Goal: Task Accomplishment & Management: Manage account settings

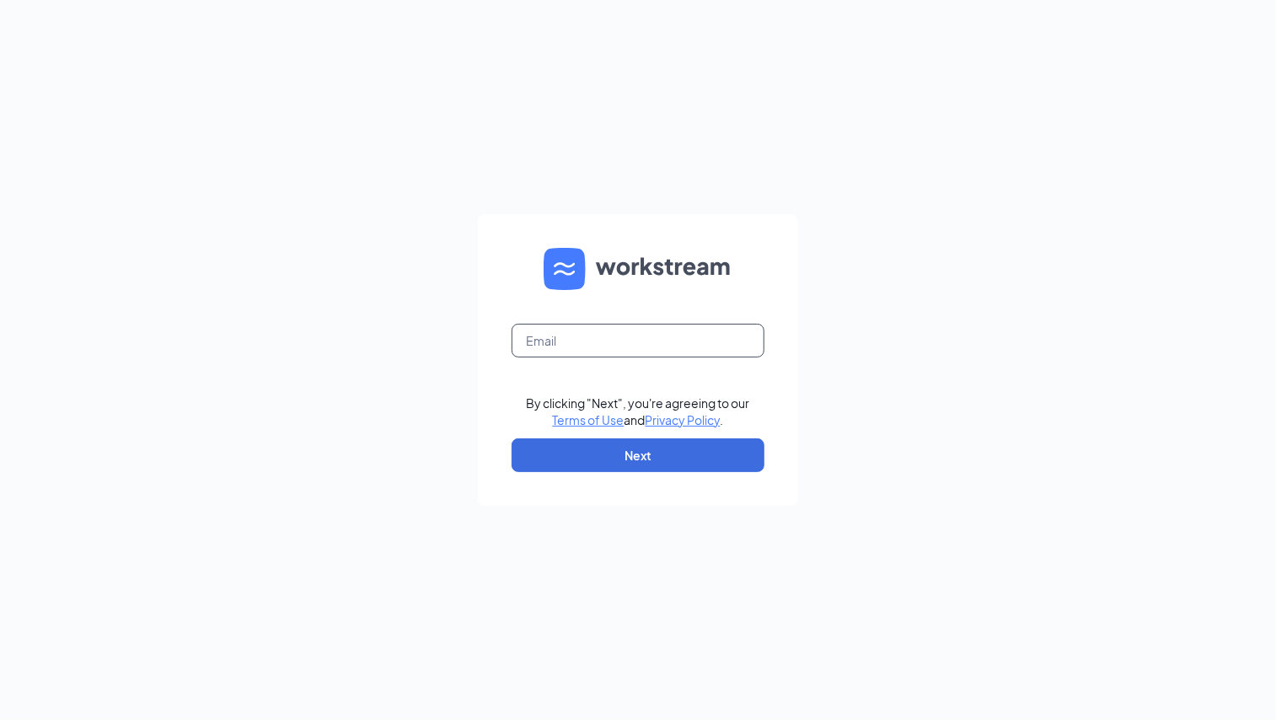
click at [621, 355] on input "text" at bounding box center [638, 341] width 253 height 34
type input "brandon.thomas@mmcustard.com"
click at [638, 456] on button "Next" at bounding box center [638, 455] width 253 height 34
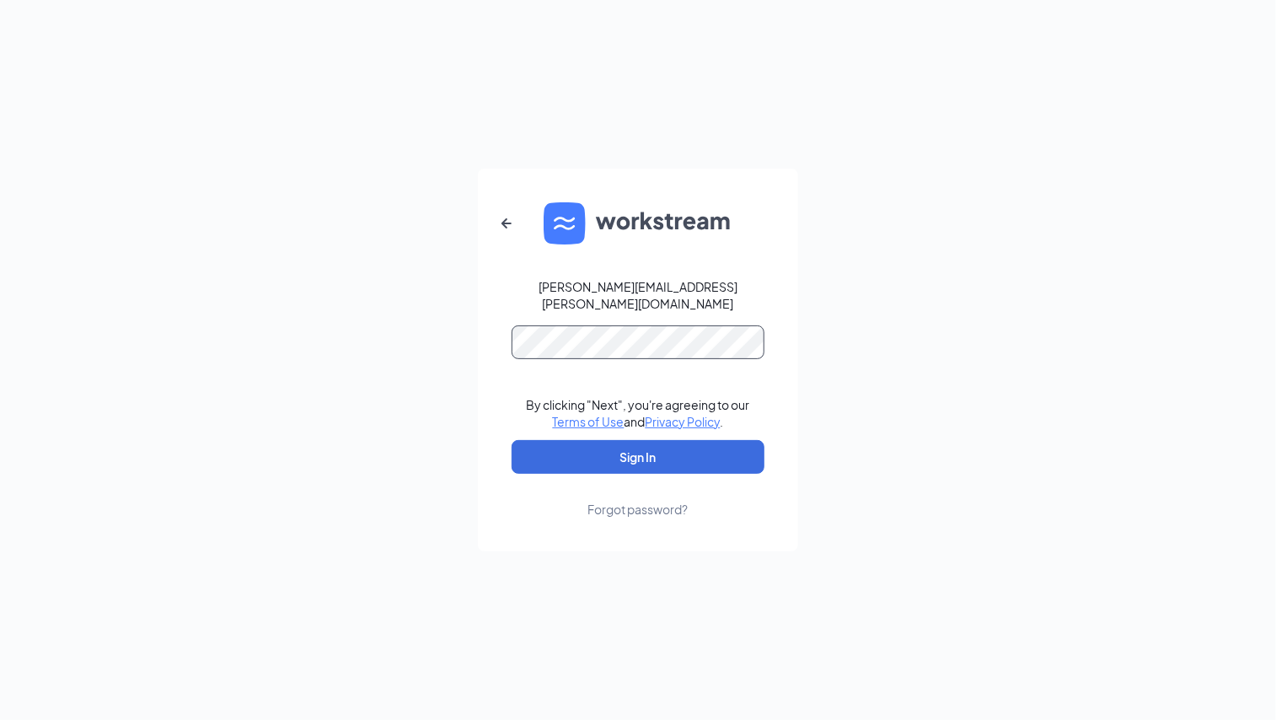
click at [512, 440] on button "Sign In" at bounding box center [638, 457] width 253 height 34
click at [808, 250] on div "brandon.thomas@mmcustard.com By clicking "Next", you're agreeing to our Terms o…" at bounding box center [638, 360] width 1276 height 720
click at [298, 368] on div "brandon.thomas@mmcustard.com By clicking "Next", you're agreeing to our Terms o…" at bounding box center [638, 360] width 1276 height 720
click at [512, 440] on button "Sign In" at bounding box center [638, 457] width 253 height 34
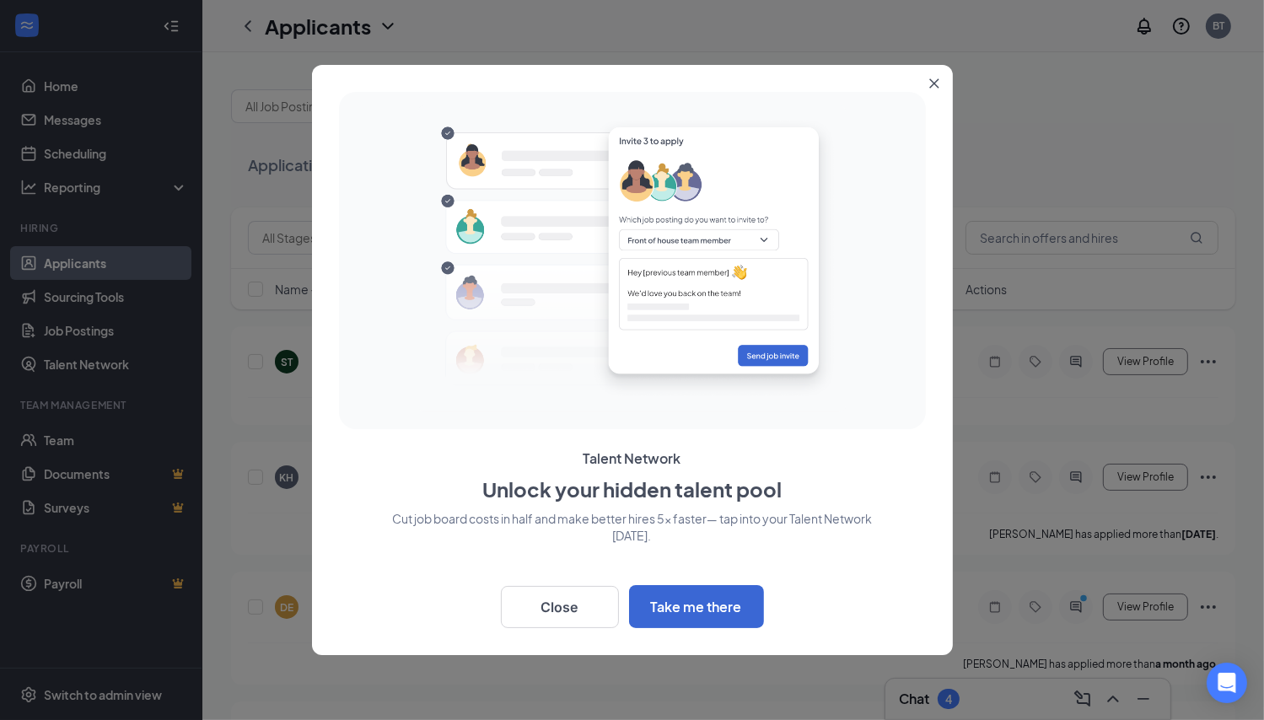
click at [934, 85] on icon "Close" at bounding box center [933, 83] width 9 height 9
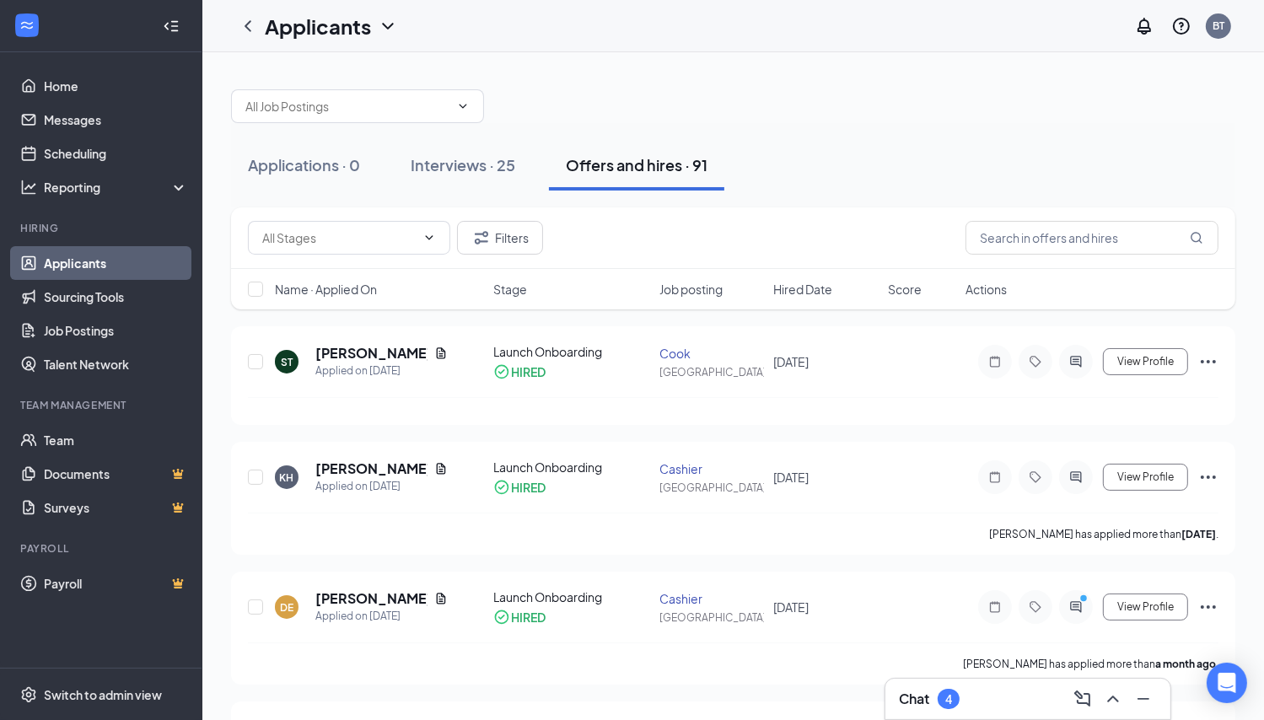
click at [454, 158] on div "Interviews · 25" at bounding box center [463, 164] width 105 height 21
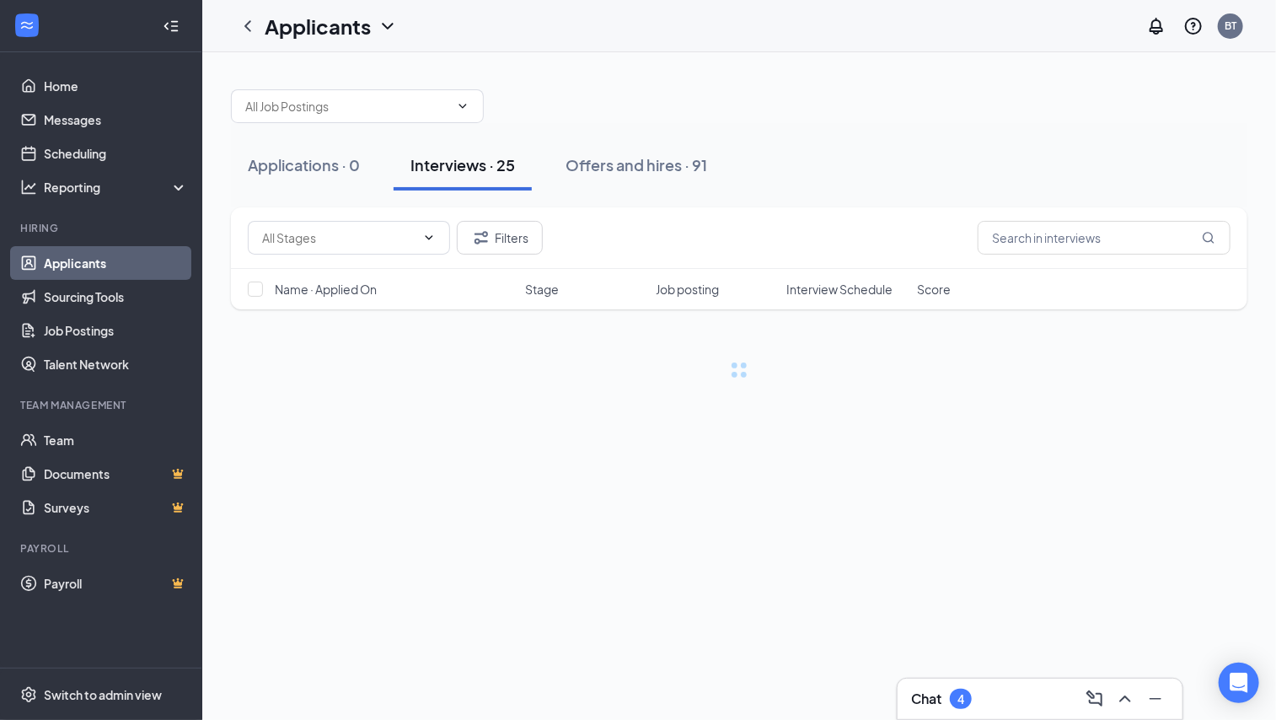
click at [347, 160] on div "Applications · 0" at bounding box center [304, 164] width 112 height 21
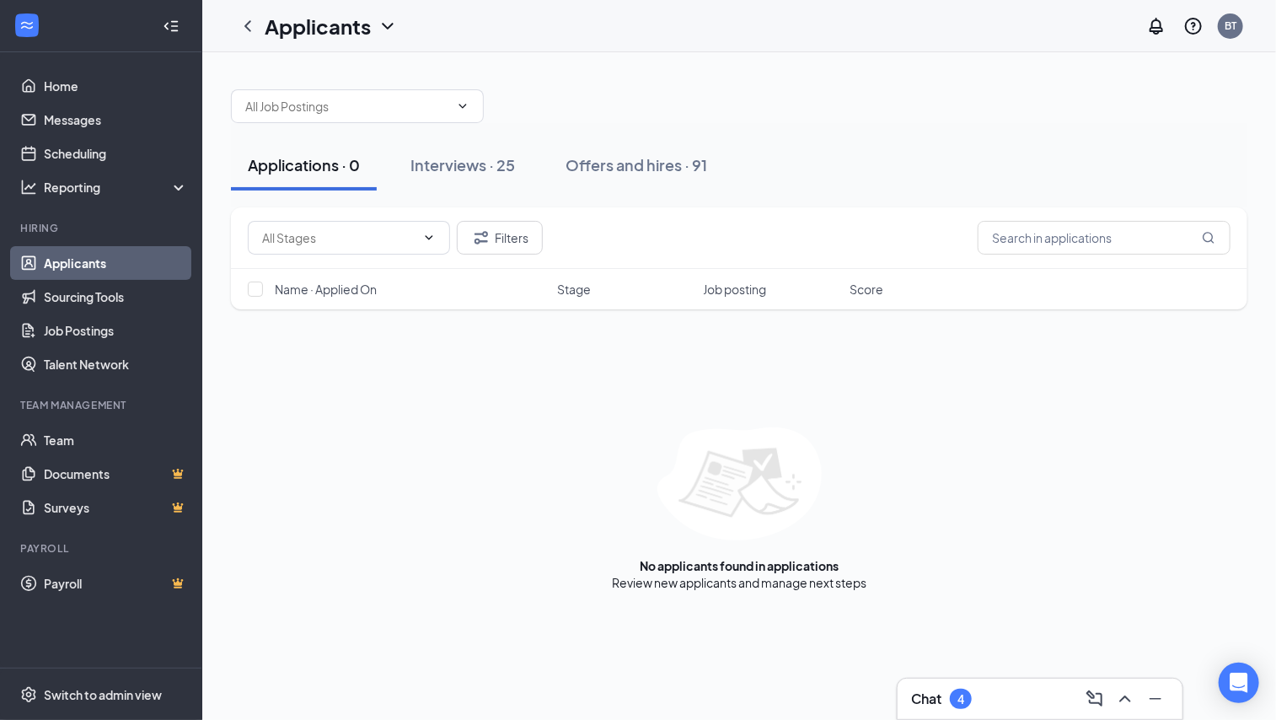
click at [495, 173] on div "Interviews · 25" at bounding box center [463, 164] width 105 height 21
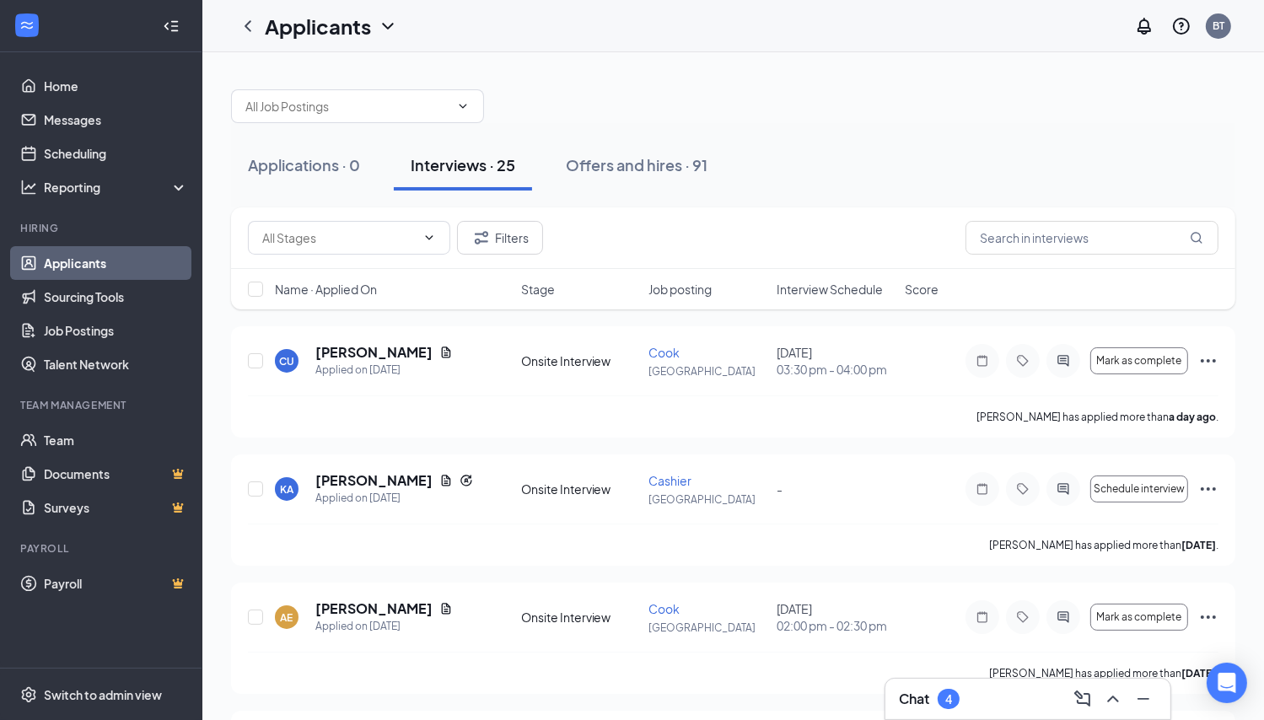
click at [334, 164] on div "Applications · 0" at bounding box center [304, 164] width 112 height 21
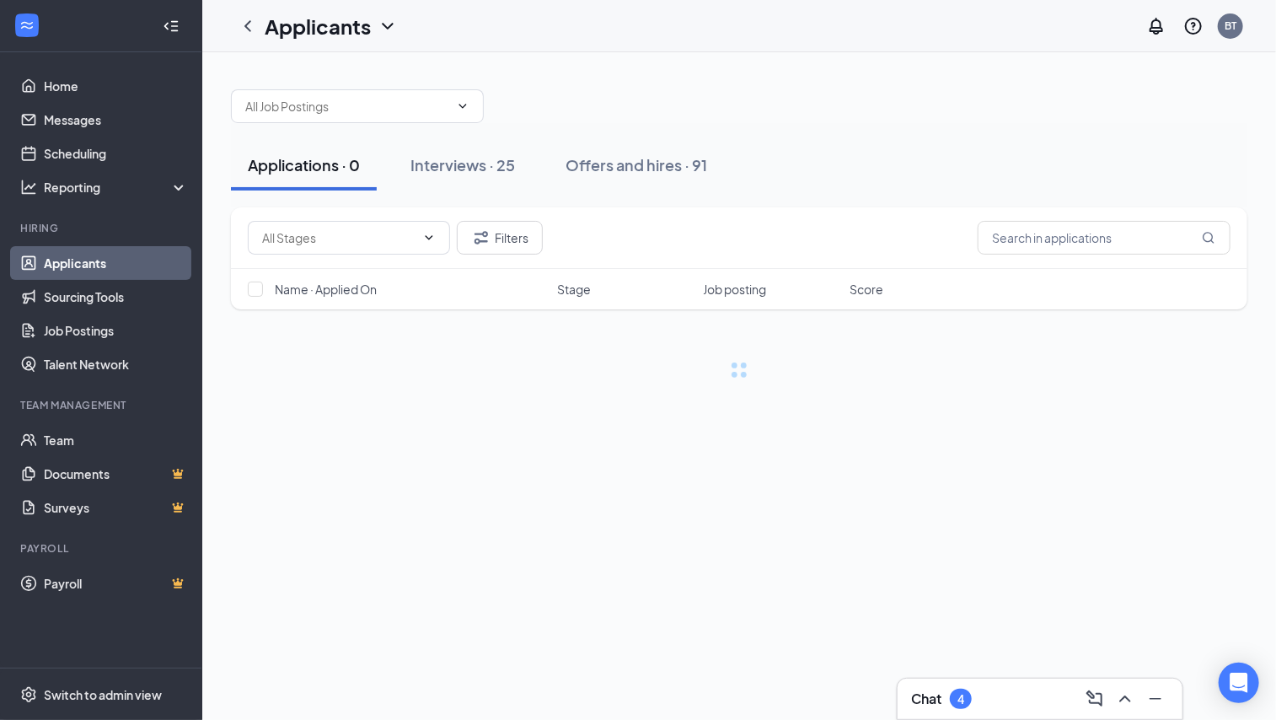
click at [651, 159] on div "Offers and hires · 91" at bounding box center [637, 164] width 142 height 21
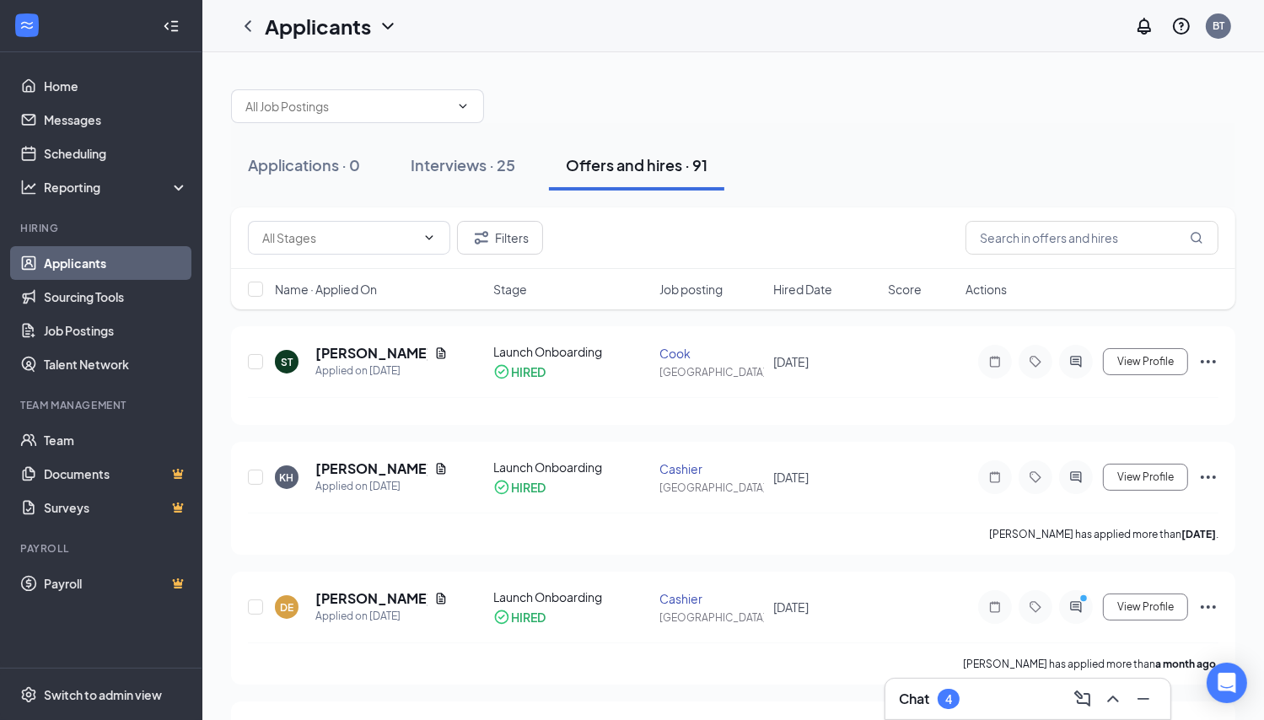
drag, startPoint x: 94, startPoint y: 248, endPoint x: 99, endPoint y: 261, distance: 14.4
click at [94, 248] on link "Applicants" at bounding box center [116, 263] width 144 height 34
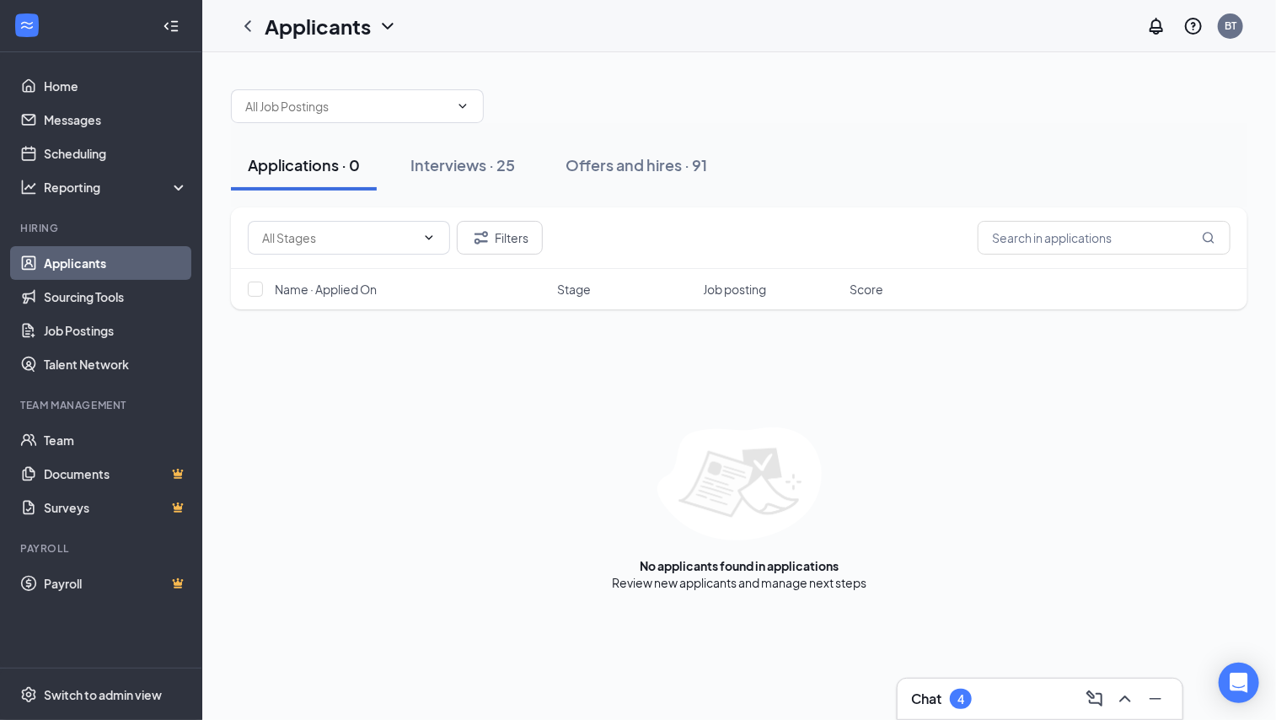
click at [483, 166] on div "Interviews · 25" at bounding box center [463, 164] width 105 height 21
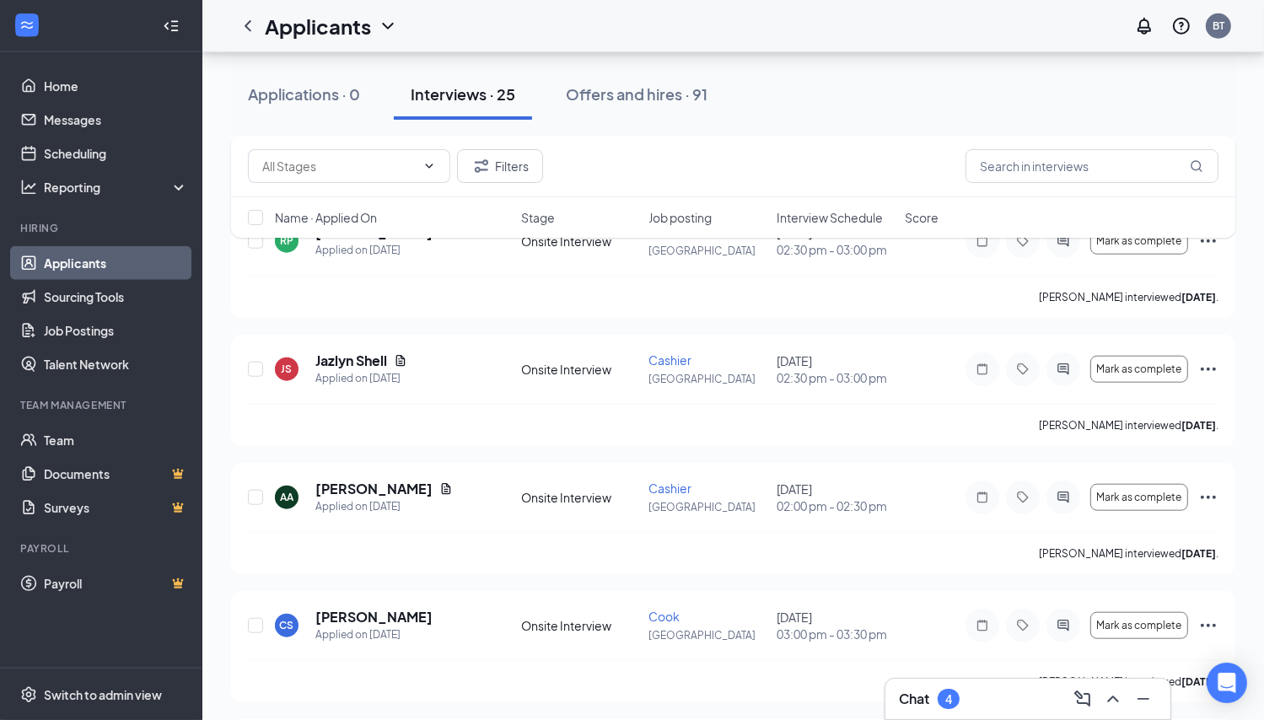
scroll to position [1563, 0]
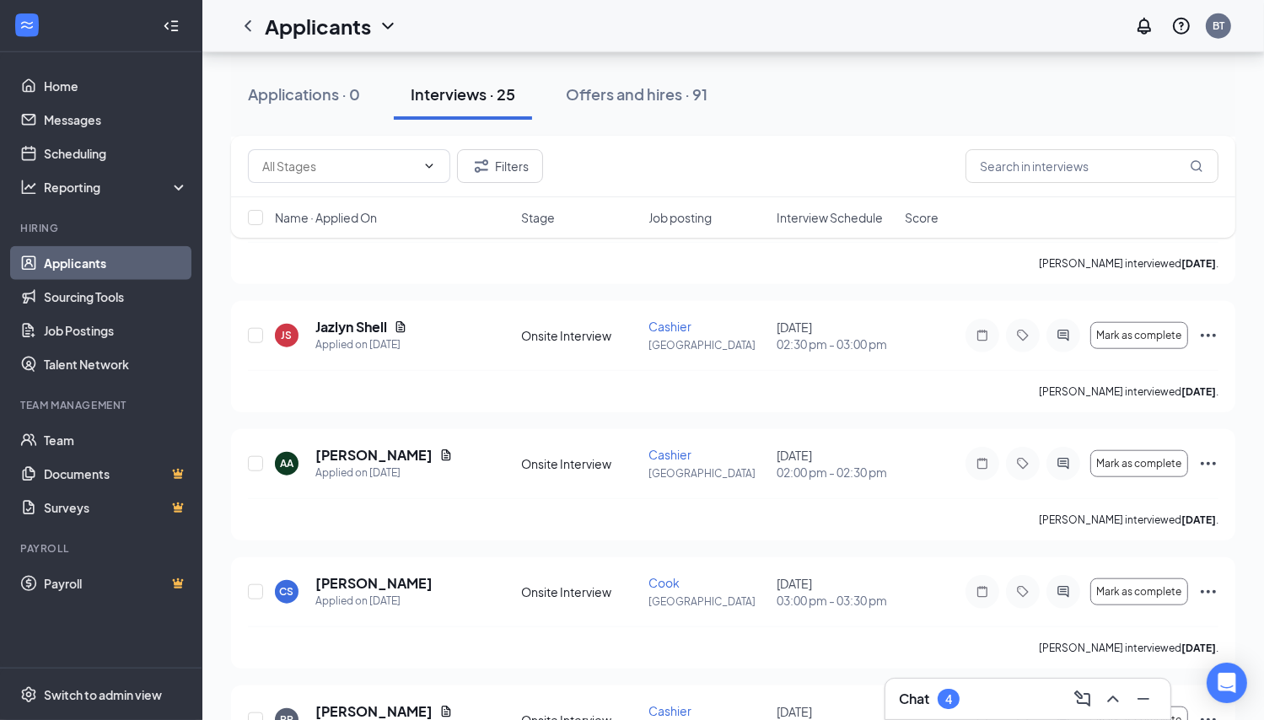
click at [1217, 326] on icon "Ellipses" at bounding box center [1208, 335] width 20 height 20
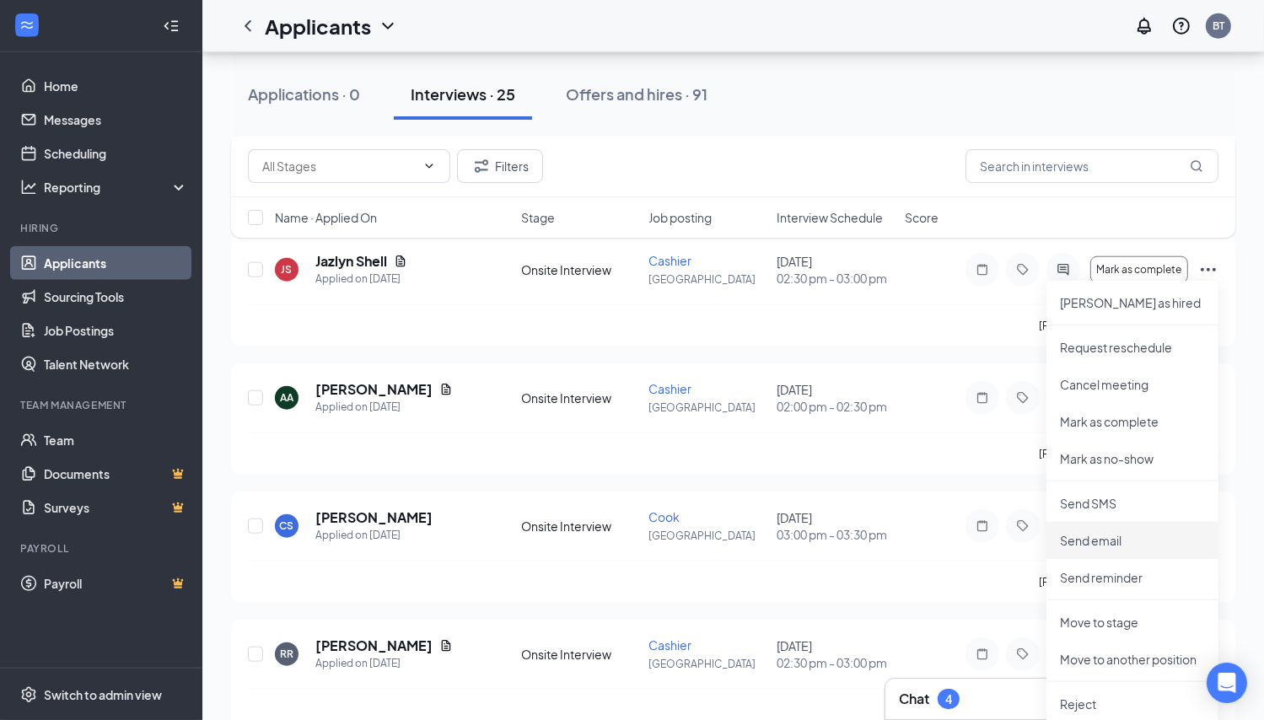
scroll to position [1732, 0]
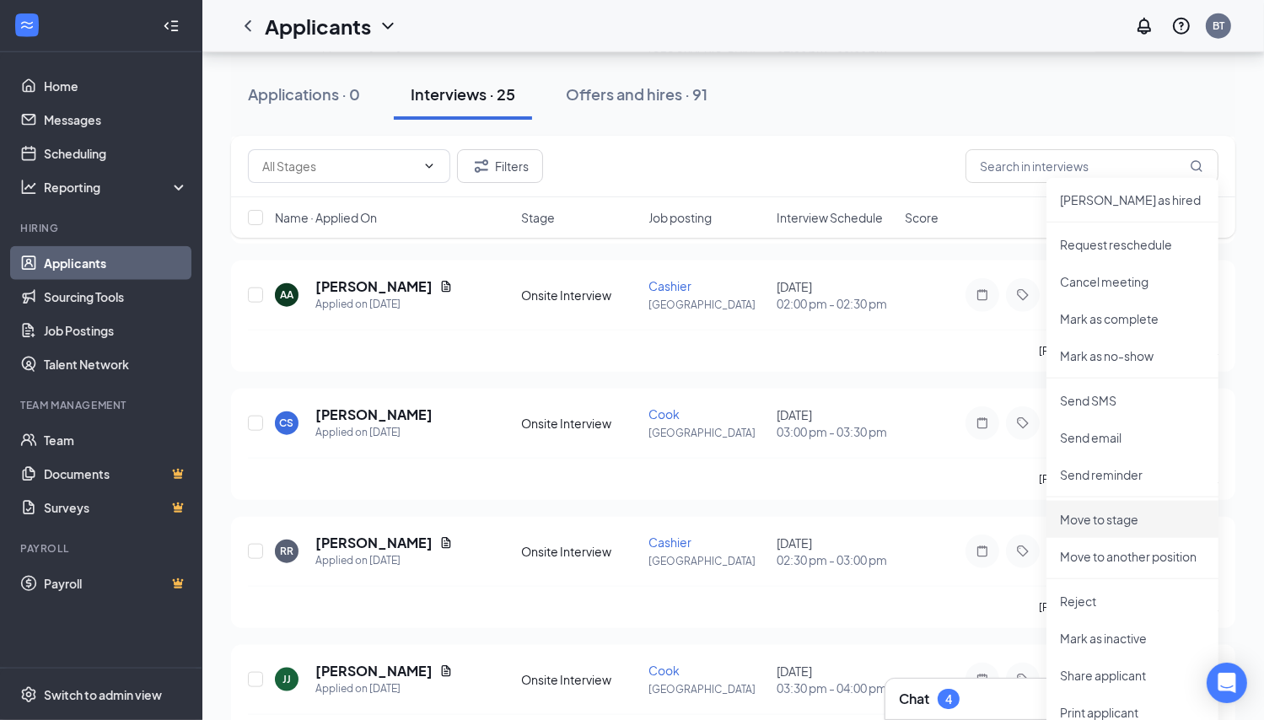
click at [1109, 515] on p "Move to stage" at bounding box center [1132, 519] width 145 height 17
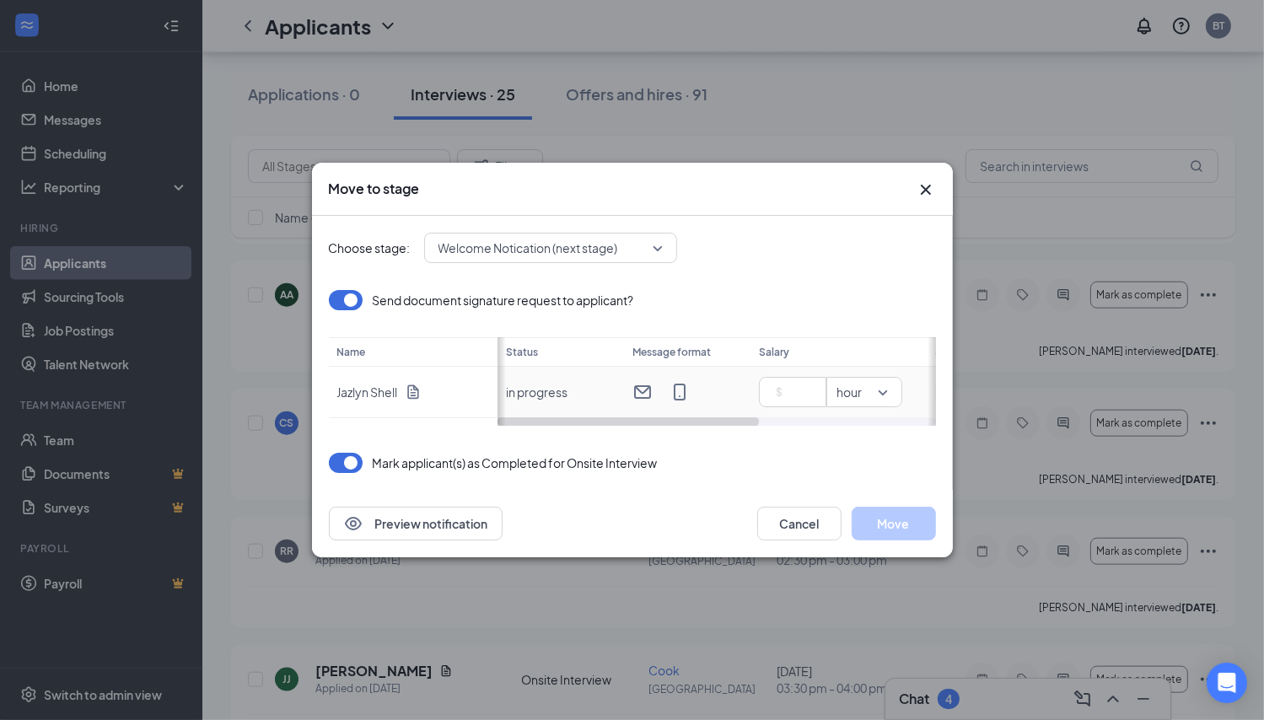
drag, startPoint x: 717, startPoint y: 416, endPoint x: 690, endPoint y: 419, distance: 28.0
click at [809, 422] on div "Status Message format Salary Start date in progress hour Immediately" at bounding box center [716, 381] width 438 height 89
drag, startPoint x: 690, startPoint y: 419, endPoint x: 771, endPoint y: 420, distance: 80.9
click at [799, 423] on div at bounding box center [716, 421] width 438 height 8
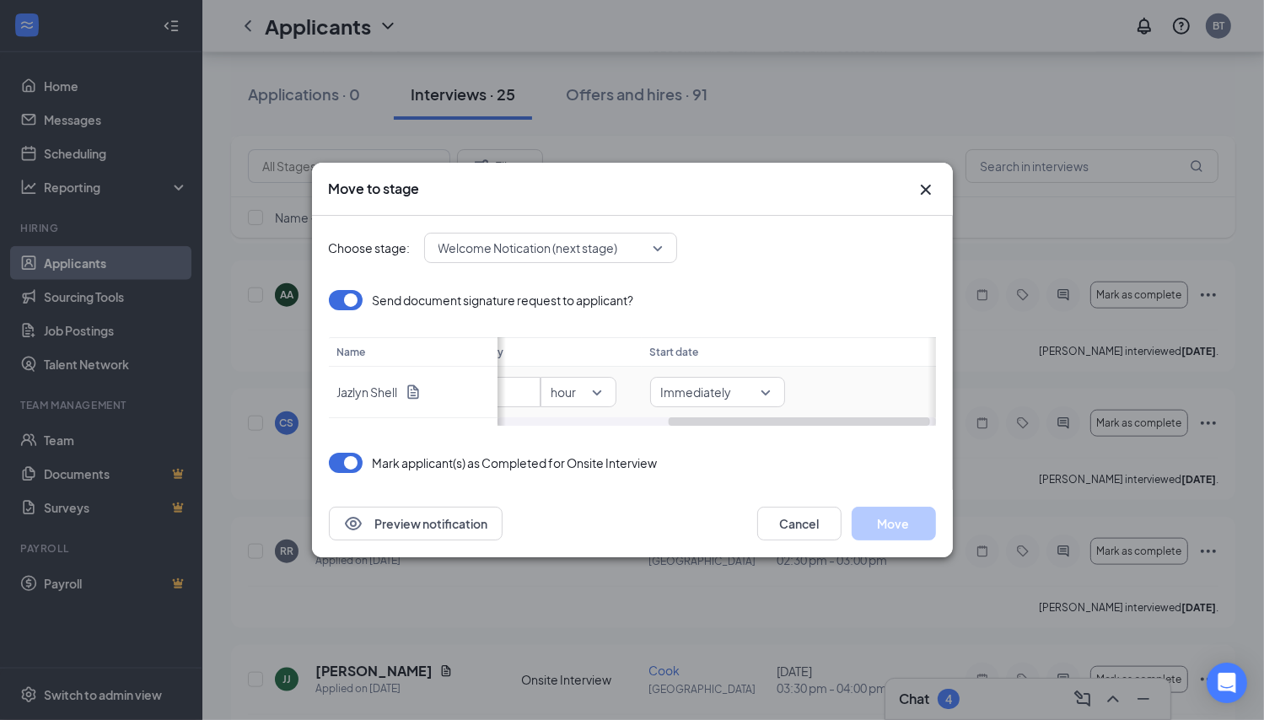
click at [764, 385] on span "Immediately" at bounding box center [717, 393] width 113 height 18
click at [717, 357] on span "Specific date" at bounding box center [699, 360] width 73 height 19
click at [916, 389] on div "[DATE]" at bounding box center [860, 392] width 113 height 19
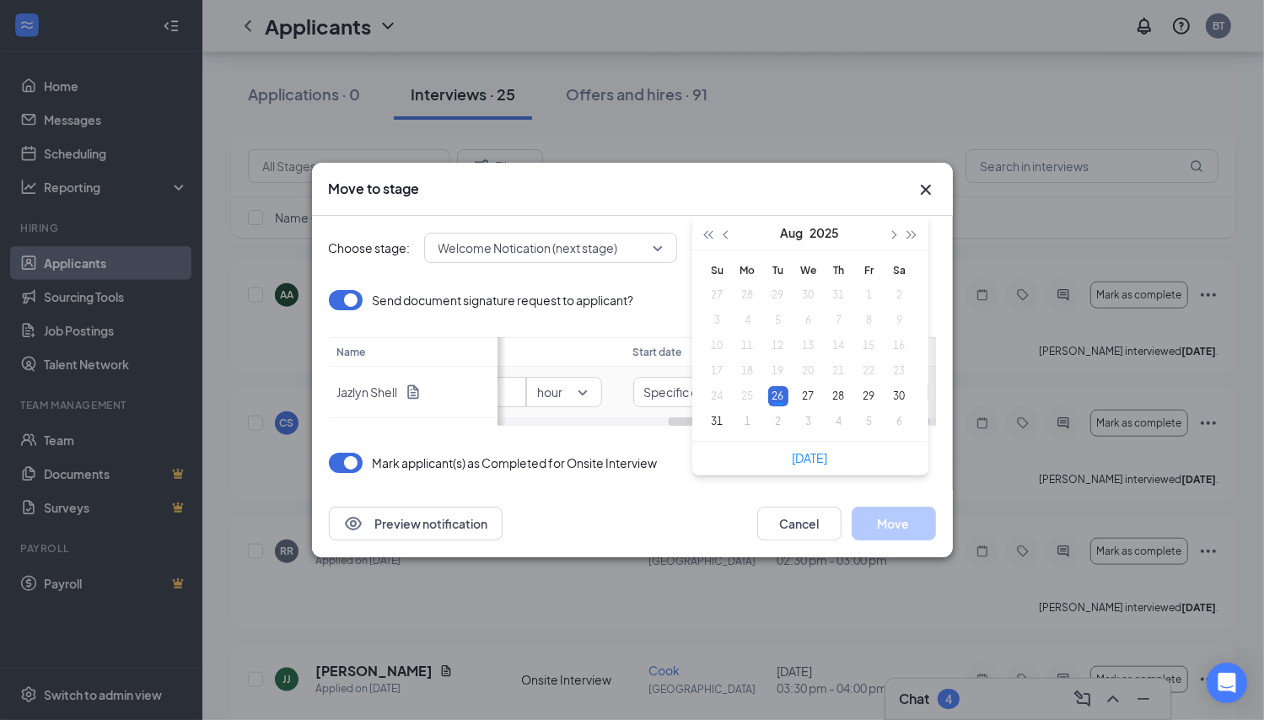
type input "[DATE]"
click at [840, 424] on div "4" at bounding box center [839, 421] width 20 height 20
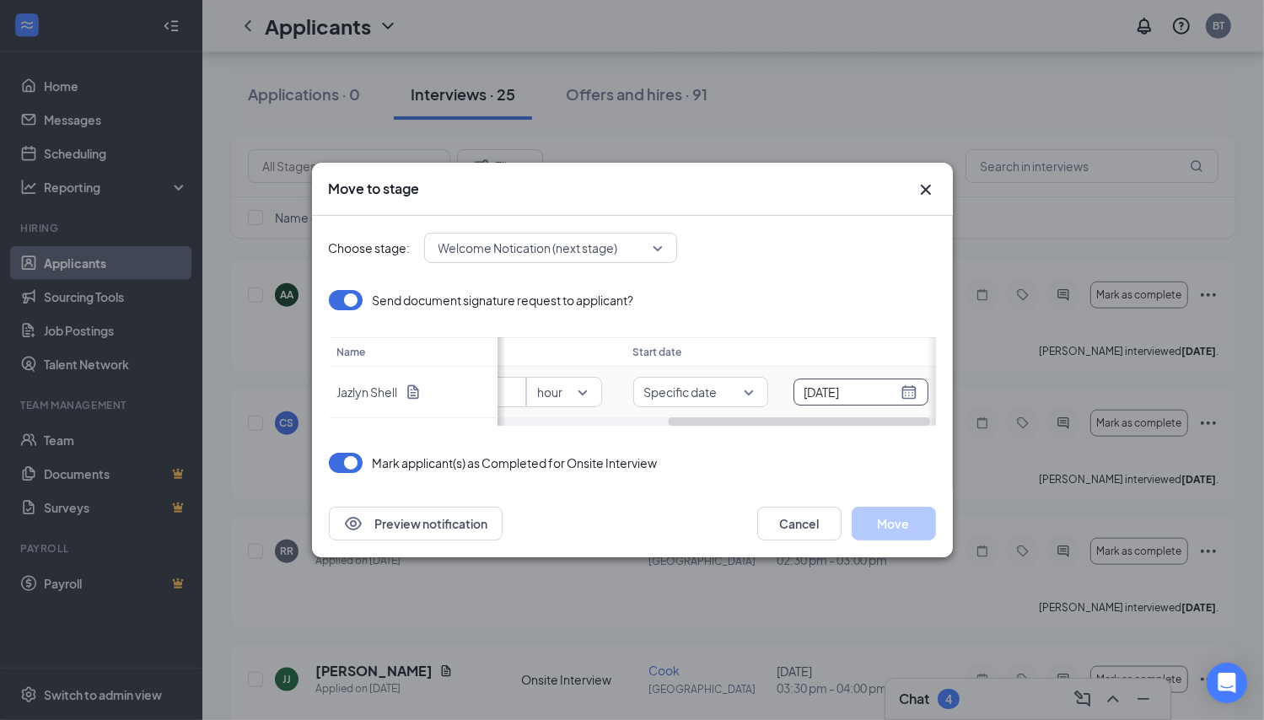
click at [513, 394] on div at bounding box center [492, 392] width 67 height 30
type input "0"
drag, startPoint x: 740, startPoint y: 422, endPoint x: 815, endPoint y: 426, distance: 75.1
click at [815, 426] on div "Choose stage: Welcome Notication (next stage) Send document signature request t…" at bounding box center [632, 353] width 607 height 274
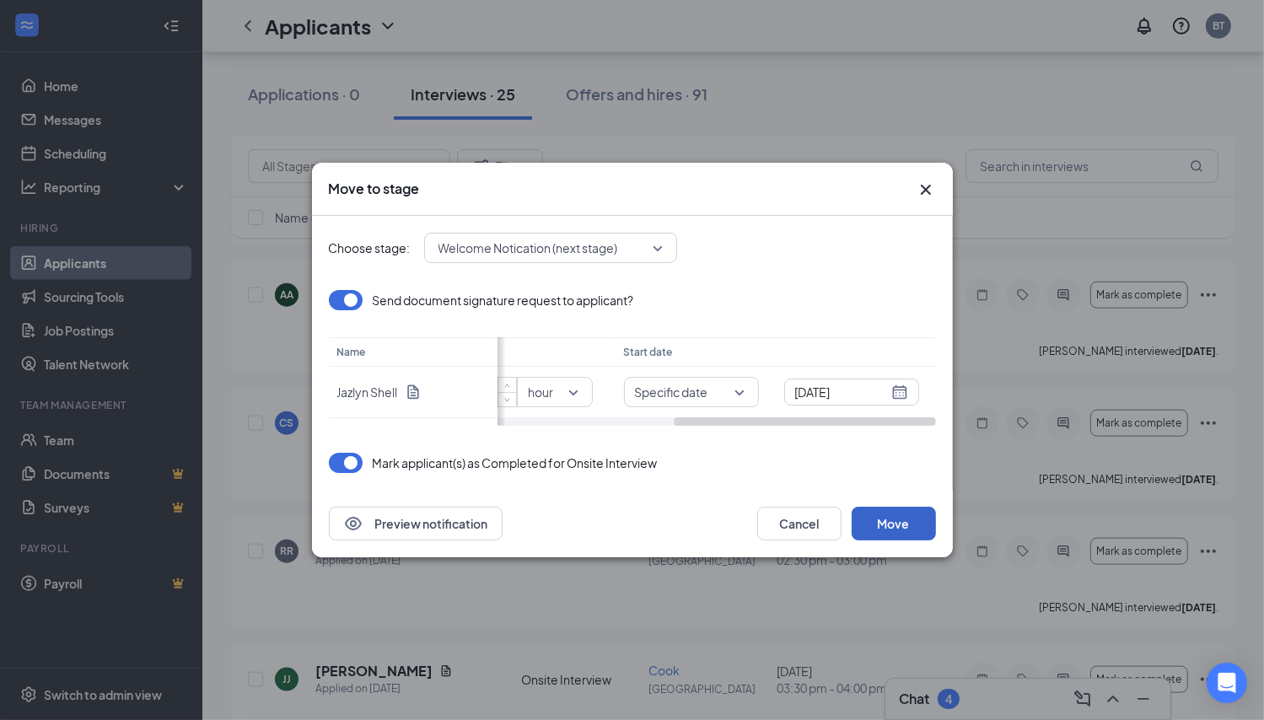
type input "12.5"
click at [889, 529] on button "Move" at bounding box center [893, 524] width 84 height 34
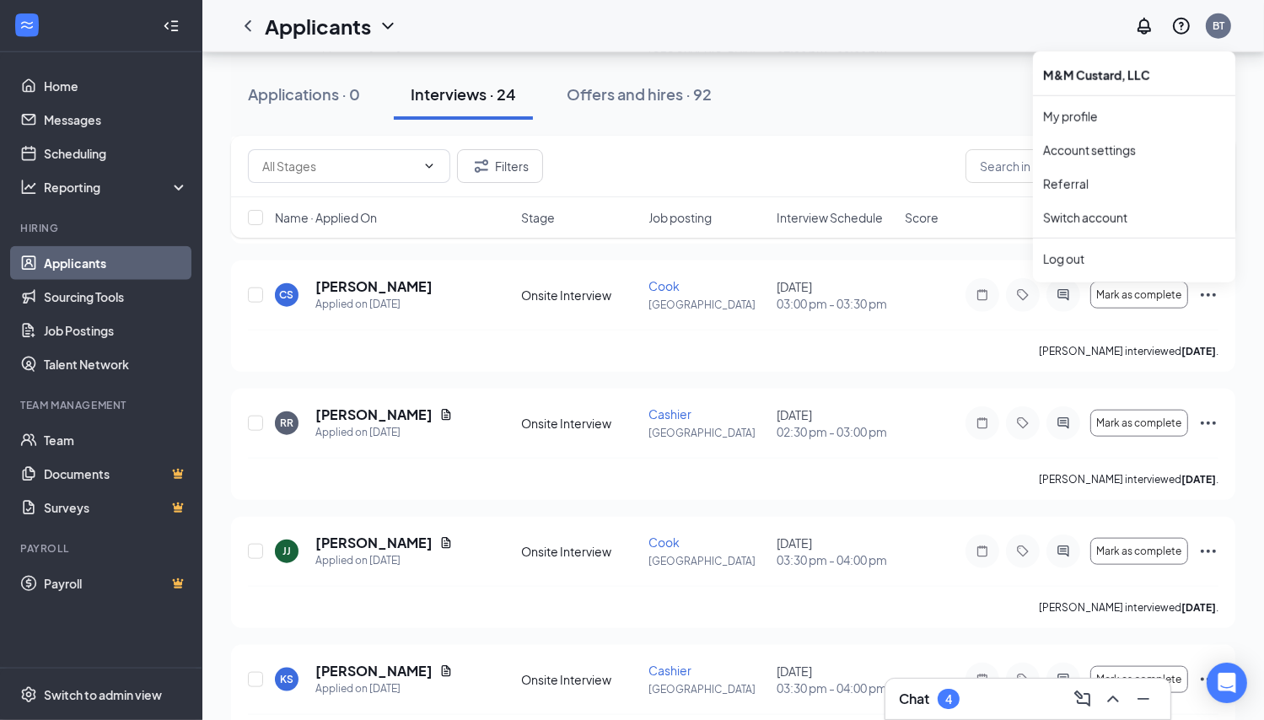
click at [1220, 24] on div "BT" at bounding box center [1218, 26] width 12 height 14
click at [1073, 257] on div "Log out" at bounding box center [1134, 258] width 182 height 17
